Goal: Information Seeking & Learning: Learn about a topic

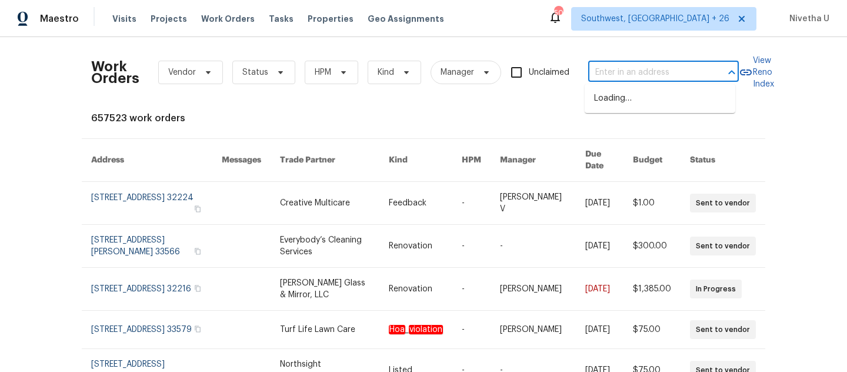
click at [595, 79] on input "text" at bounding box center [647, 73] width 118 height 18
paste input "[STREET_ADDRESS]"
type input "[STREET_ADDRESS]"
click at [633, 106] on li "[STREET_ADDRESS]" at bounding box center [660, 98] width 151 height 19
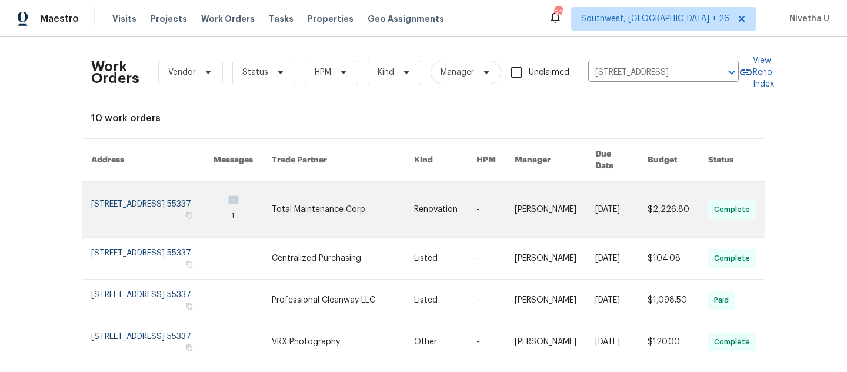
click at [135, 193] on link at bounding box center [152, 209] width 122 height 55
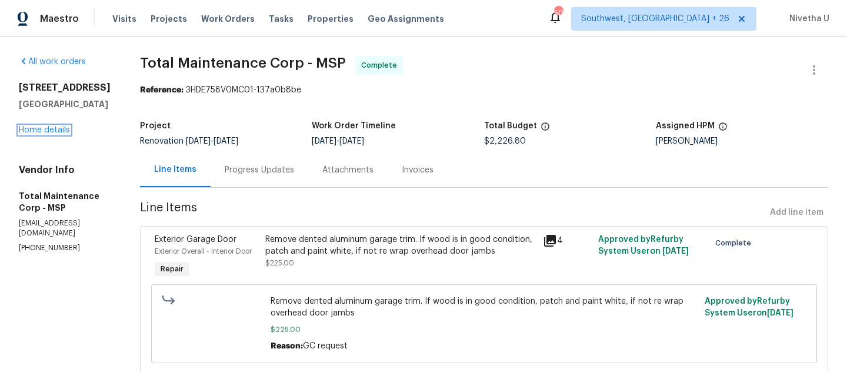
click at [44, 132] on link "Home details" at bounding box center [44, 130] width 51 height 8
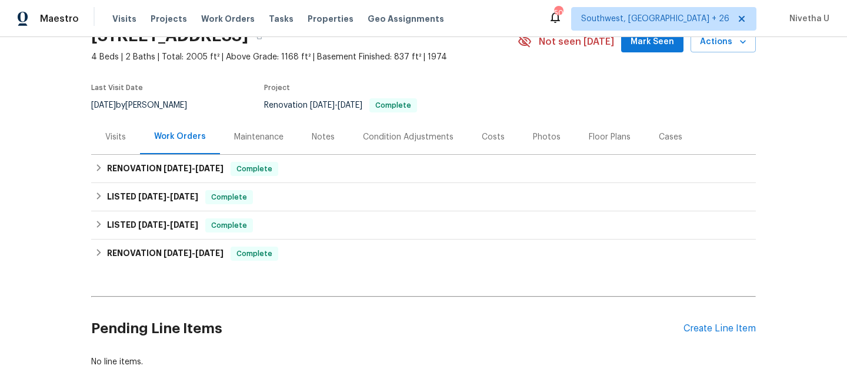
scroll to position [72, 0]
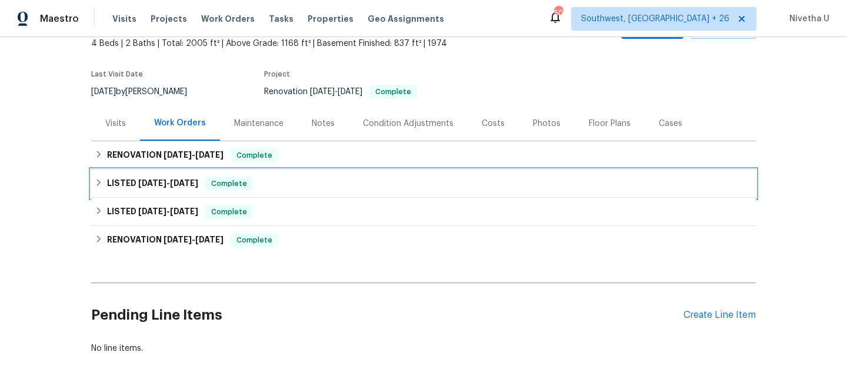
click at [272, 179] on div "LISTED [DATE] - [DATE] Complete" at bounding box center [423, 183] width 657 height 14
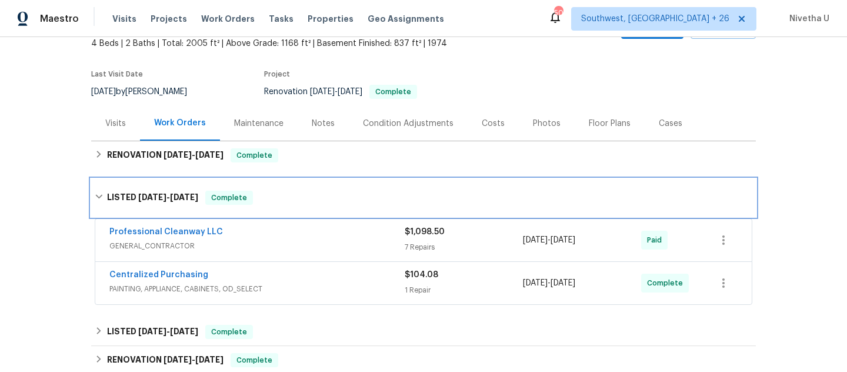
scroll to position [131, 0]
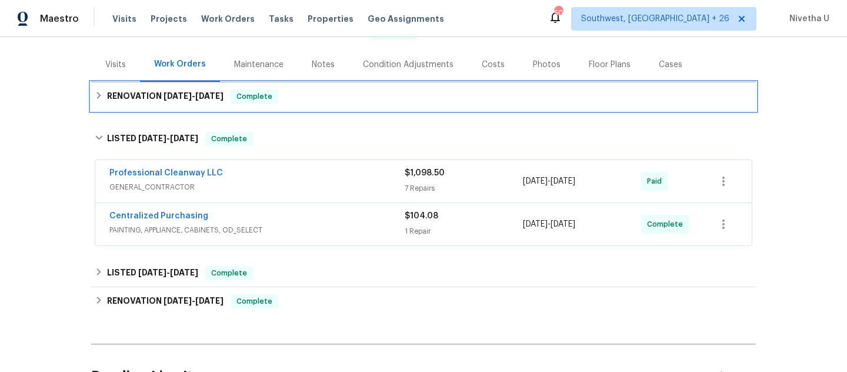
click at [278, 93] on div "Complete" at bounding box center [255, 96] width 48 height 14
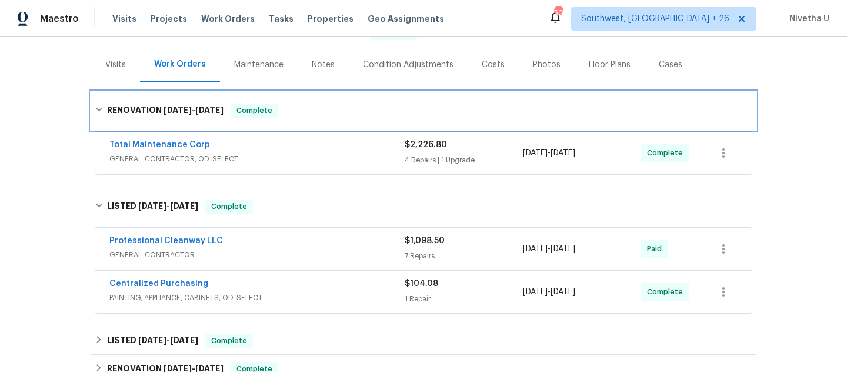
scroll to position [200, 0]
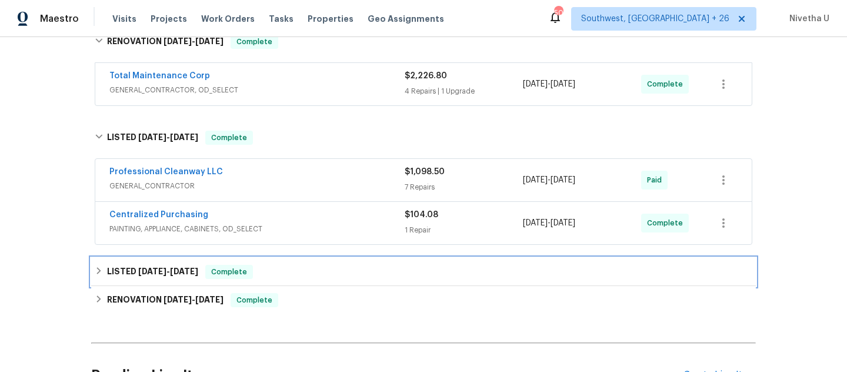
click at [272, 272] on div "LISTED [DATE] - [DATE] Complete" at bounding box center [423, 272] width 657 height 14
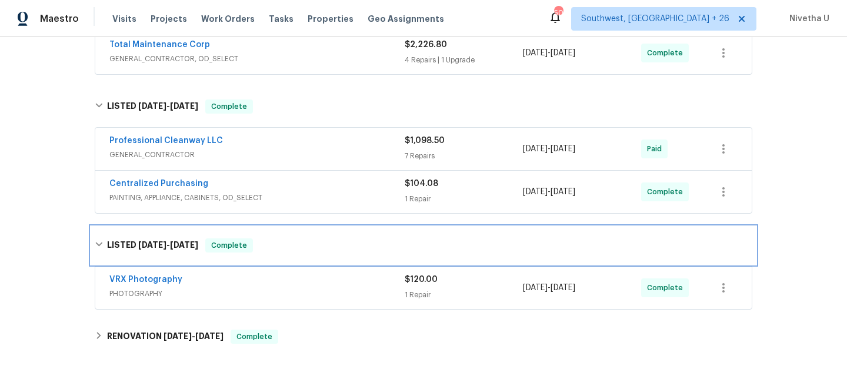
scroll to position [232, 0]
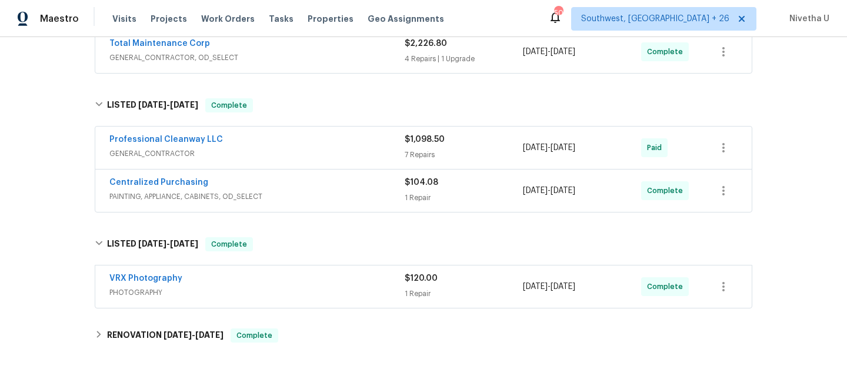
click at [268, 265] on div "VRX Photography PHOTOGRAPHY $120.00 1 Repair [DATE] - [DATE] Complete" at bounding box center [423, 286] width 656 height 42
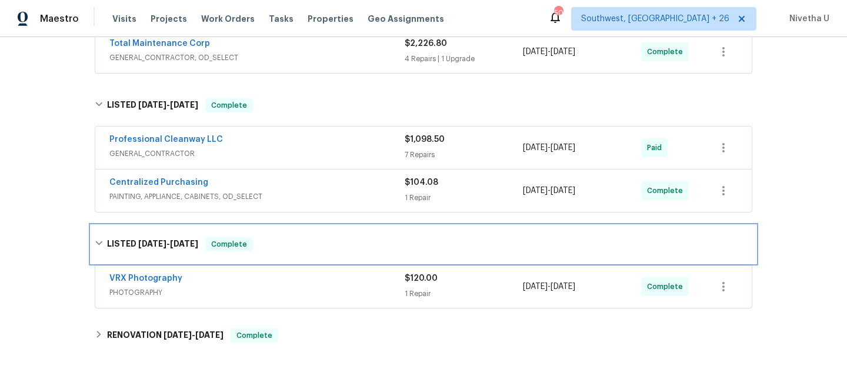
click at [267, 251] on div "LISTED [DATE] - [DATE] Complete" at bounding box center [423, 244] width 664 height 38
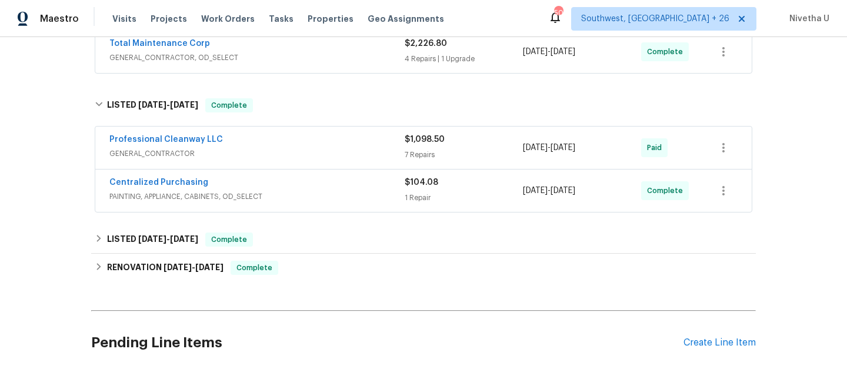
click at [283, 205] on div "Centralized Purchasing PAINTING, APPLIANCE, CABINETS, OD_SELECT $104.08 1 Repai…" at bounding box center [423, 190] width 656 height 42
click at [282, 192] on span "PAINTING, APPLIANCE, CABINETS, OD_SELECT" at bounding box center [256, 197] width 295 height 12
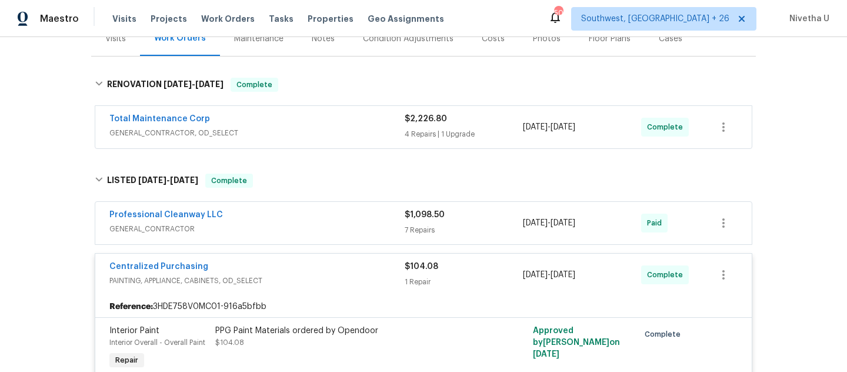
scroll to position [156, 0]
click at [293, 259] on div "Centralized Purchasing PAINTING, APPLIANCE, CABINETS, OD_SELECT $104.08 1 Repai…" at bounding box center [423, 275] width 656 height 42
click at [292, 226] on span "GENERAL_CONTRACTOR" at bounding box center [256, 229] width 295 height 12
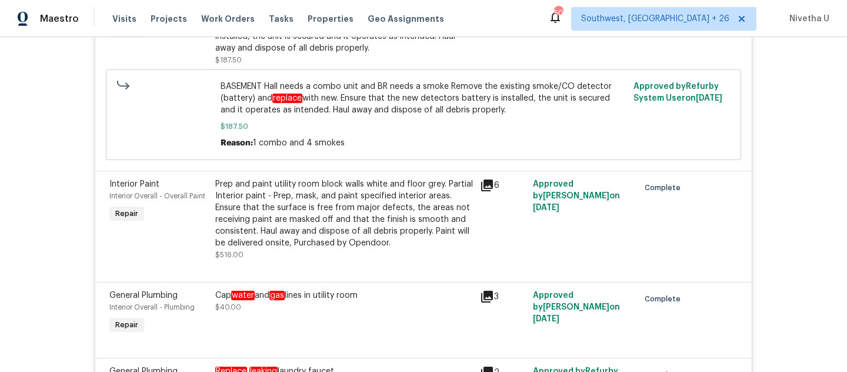
scroll to position [1043, 0]
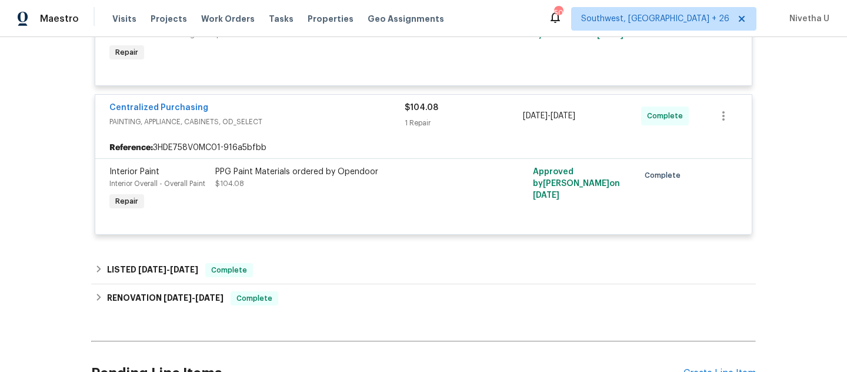
click at [277, 133] on div "Centralized Purchasing PAINTING, APPLIANCE, CABINETS, OD_SELECT $104.08 1 Repai…" at bounding box center [423, 116] width 656 height 42
click at [285, 118] on span "PAINTING, APPLIANCE, CABINETS, OD_SELECT" at bounding box center [256, 122] width 295 height 12
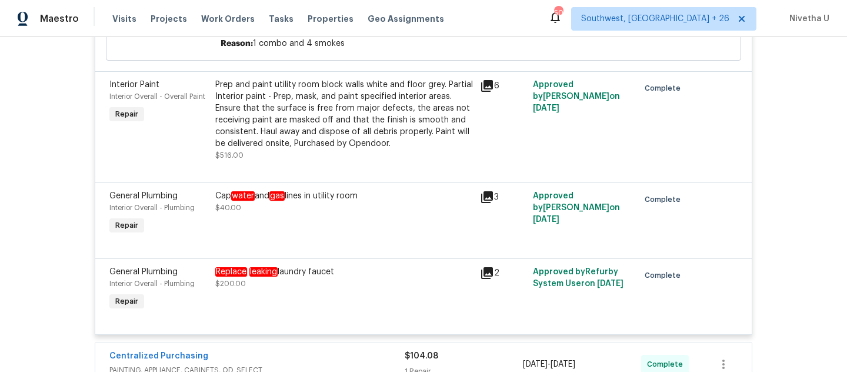
scroll to position [793, 0]
click at [366, 305] on div "Replace leaking laundry faucet $200.00" at bounding box center [344, 290] width 265 height 54
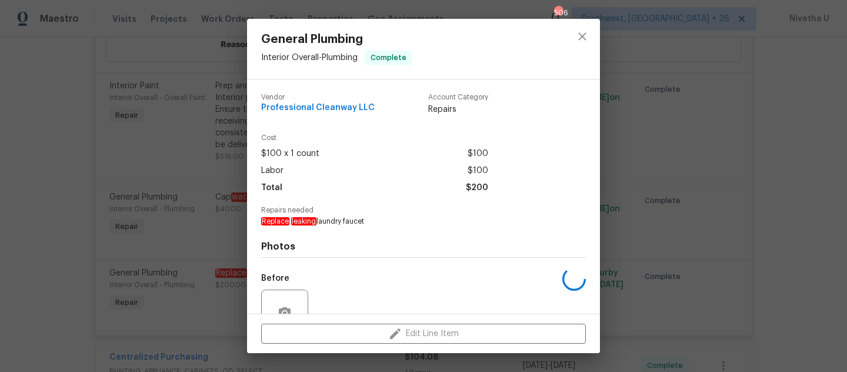
scroll to position [111, 0]
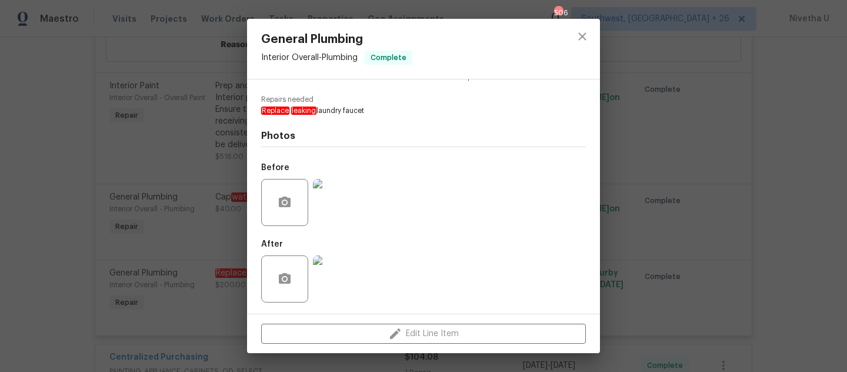
click at [335, 205] on img at bounding box center [336, 202] width 47 height 47
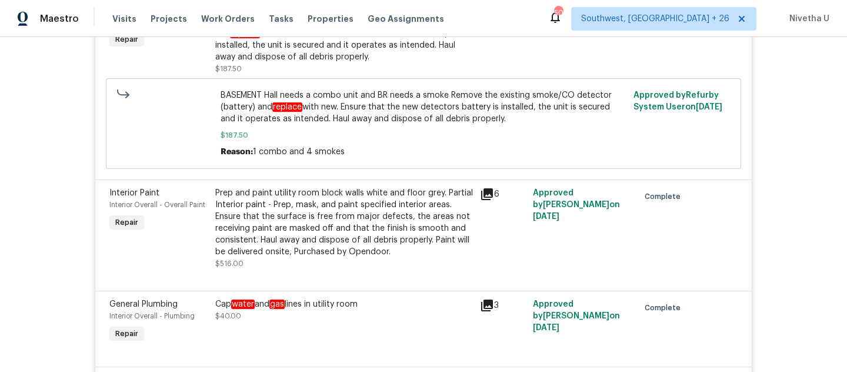
scroll to position [851, 0]
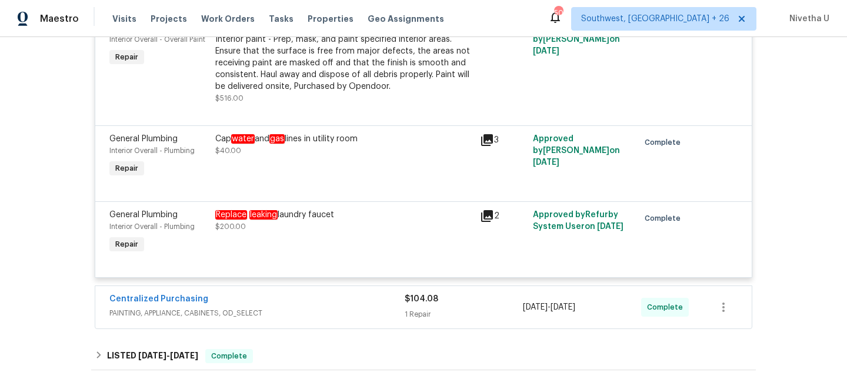
click at [390, 221] on div "Replace leaking laundry faucet" at bounding box center [344, 215] width 258 height 12
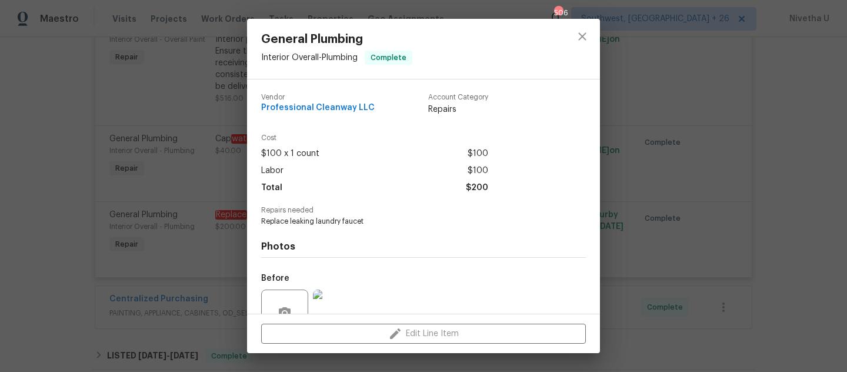
scroll to position [111, 0]
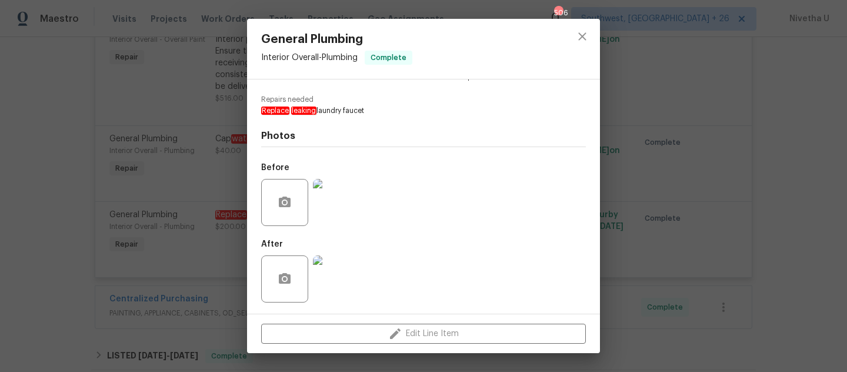
click at [313, 215] on img at bounding box center [336, 202] width 47 height 47
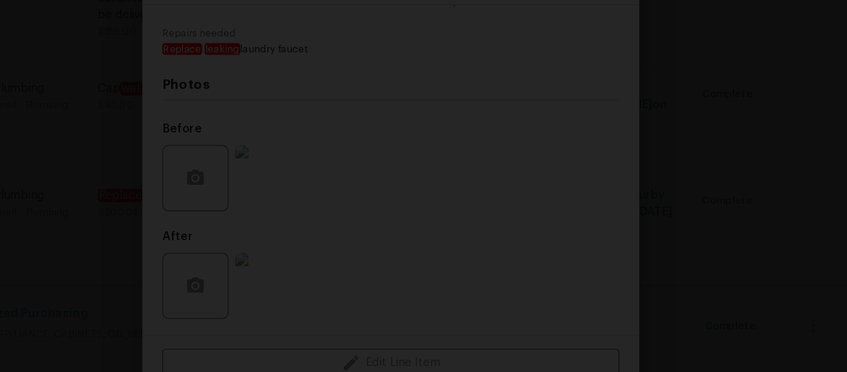
click at [434, 255] on img "Lightbox" at bounding box center [366, 159] width 917 height 402
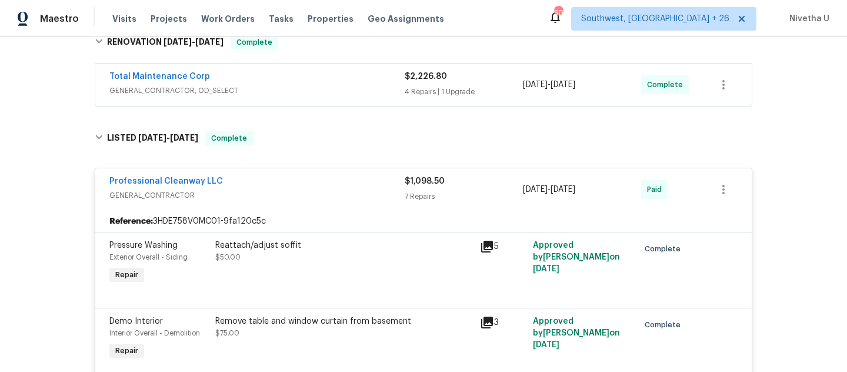
scroll to position [200, 0]
click at [305, 185] on div "Professional Cleanway LLC" at bounding box center [256, 182] width 295 height 14
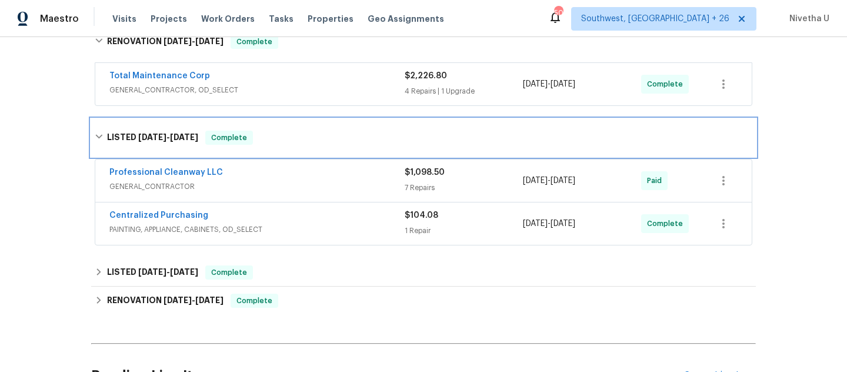
drag, startPoint x: 302, startPoint y: 131, endPoint x: 309, endPoint y: 201, distance: 70.3
click at [302, 142] on div "LISTED [DATE] - [DATE] Complete" at bounding box center [423, 138] width 664 height 38
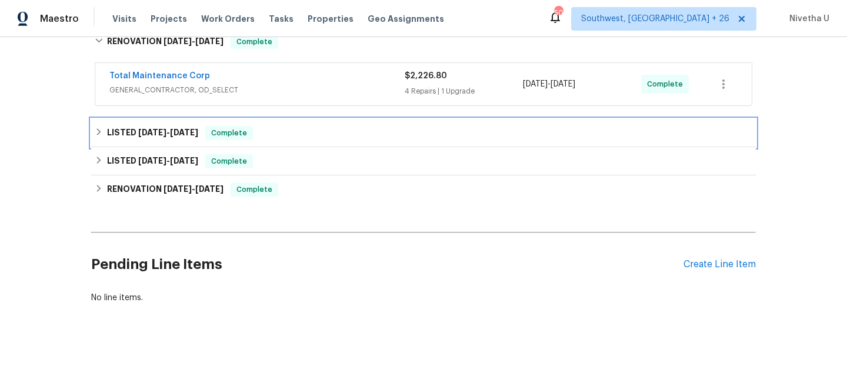
scroll to position [75, 0]
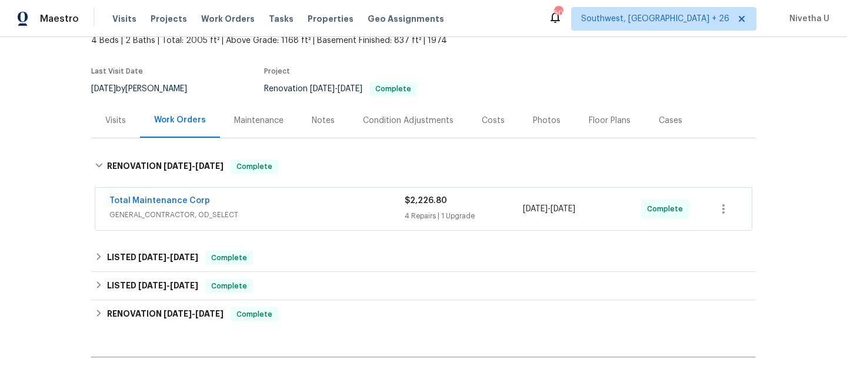
click at [311, 196] on div "Total Maintenance Corp" at bounding box center [256, 202] width 295 height 14
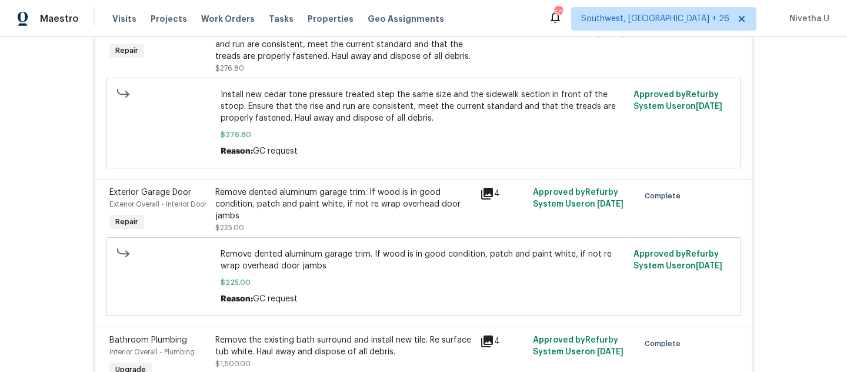
scroll to position [82, 0]
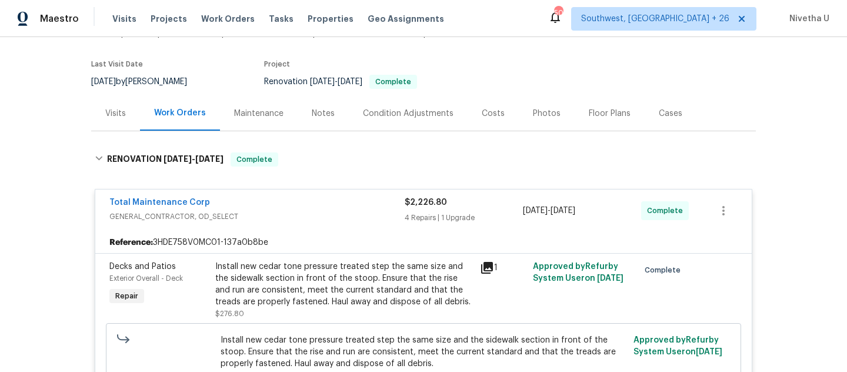
click at [307, 215] on span "GENERAL_CONTRACTOR, OD_SELECT" at bounding box center [256, 217] width 295 height 12
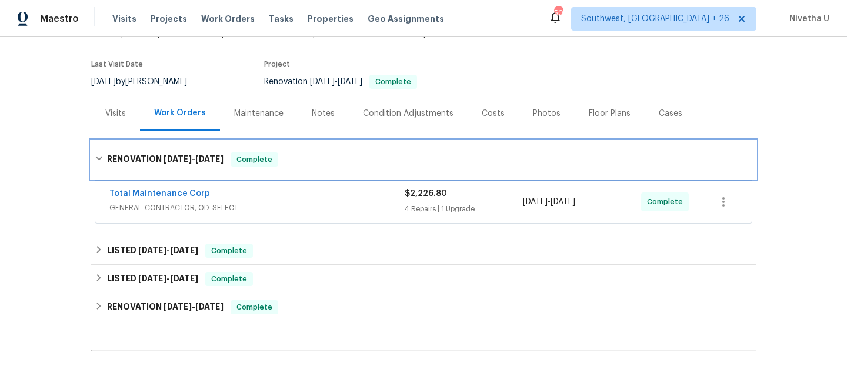
click at [286, 147] on div "RENOVATION [DATE] - [DATE] Complete" at bounding box center [423, 160] width 664 height 38
